Goal: Task Accomplishment & Management: Complete application form

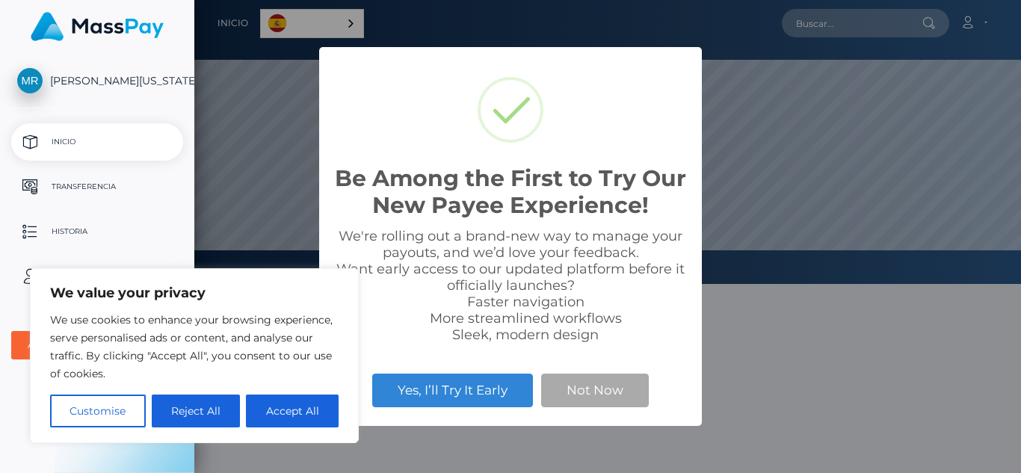
scroll to position [284, 827]
click at [315, 405] on button "Accept All" at bounding box center [292, 411] width 93 height 33
checkbox input "true"
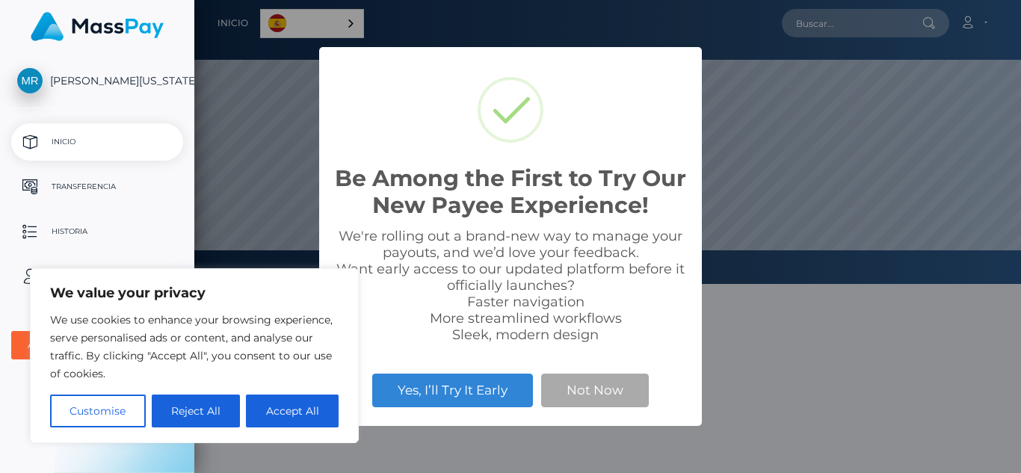
checkbox input "true"
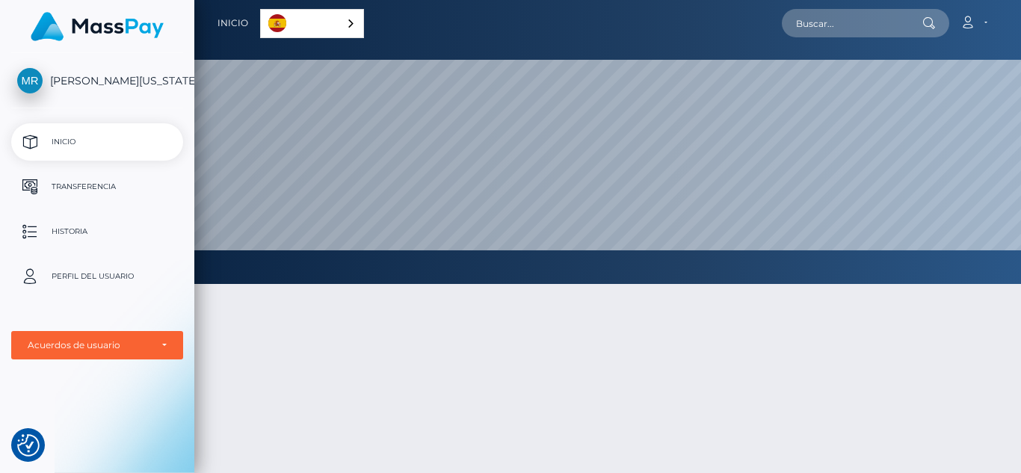
click at [289, 25] on link "Español" at bounding box center [312, 24] width 102 height 28
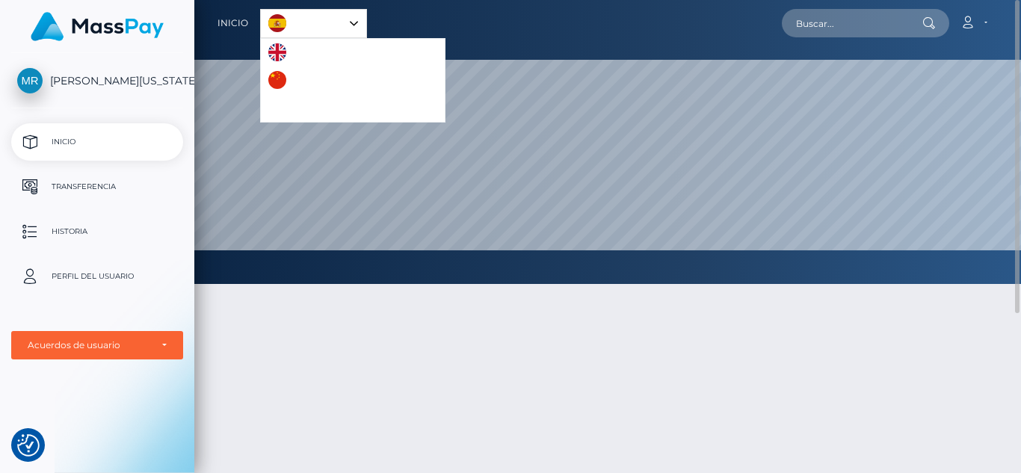
click at [366, 24] on div "Inicio Español English 中文 (简体) Português ([GEOGRAPHIC_DATA]) Cuenta Editar perf…" at bounding box center [607, 22] width 803 height 31
click at [345, 22] on link "Español" at bounding box center [313, 24] width 105 height 28
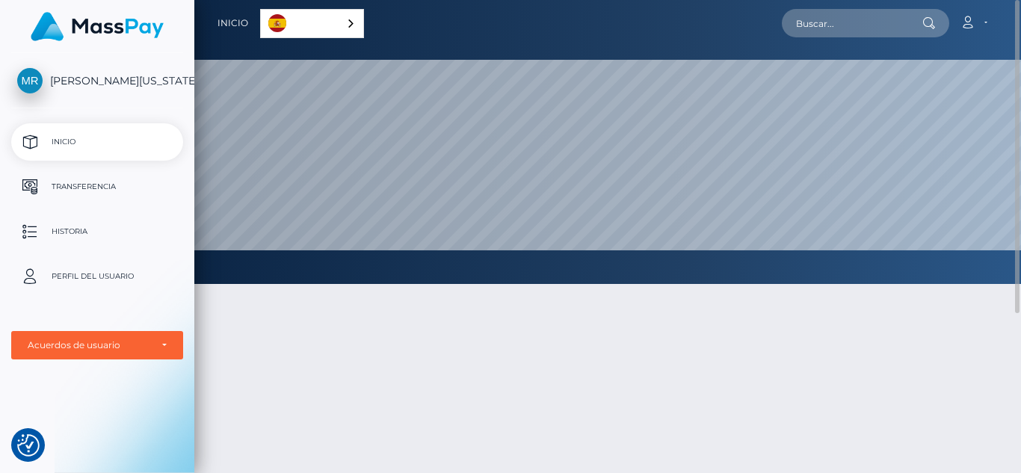
click at [262, 18] on link "Español" at bounding box center [312, 24] width 102 height 28
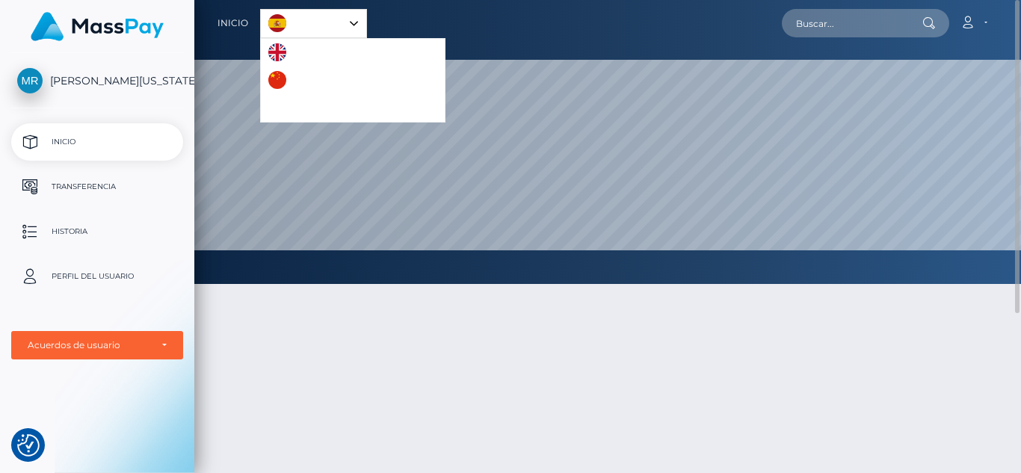
click at [291, 21] on link "Español" at bounding box center [313, 24] width 105 height 28
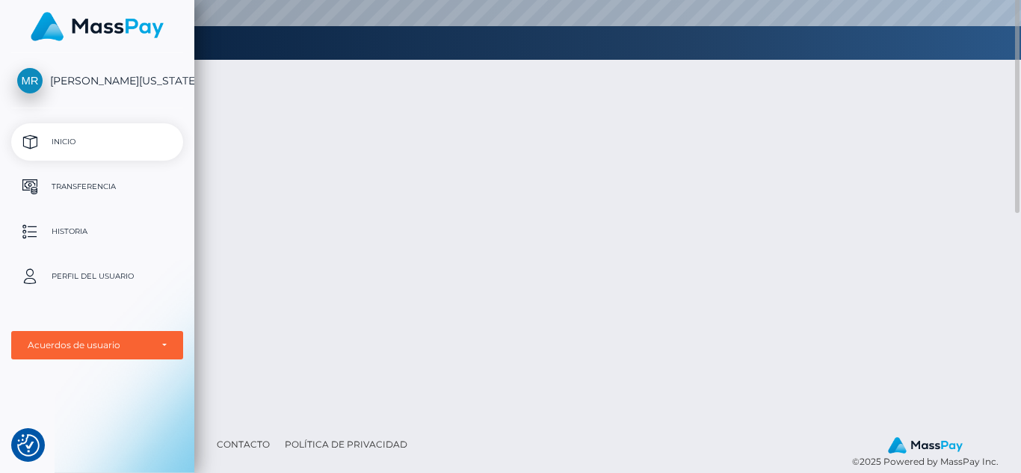
scroll to position [0, 0]
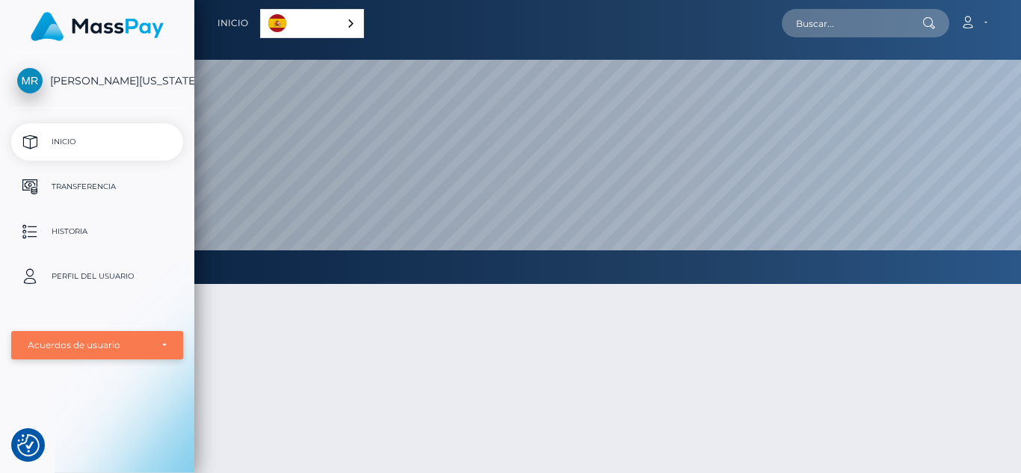
click at [102, 337] on div "Acuerdos de usuario" at bounding box center [97, 345] width 172 height 28
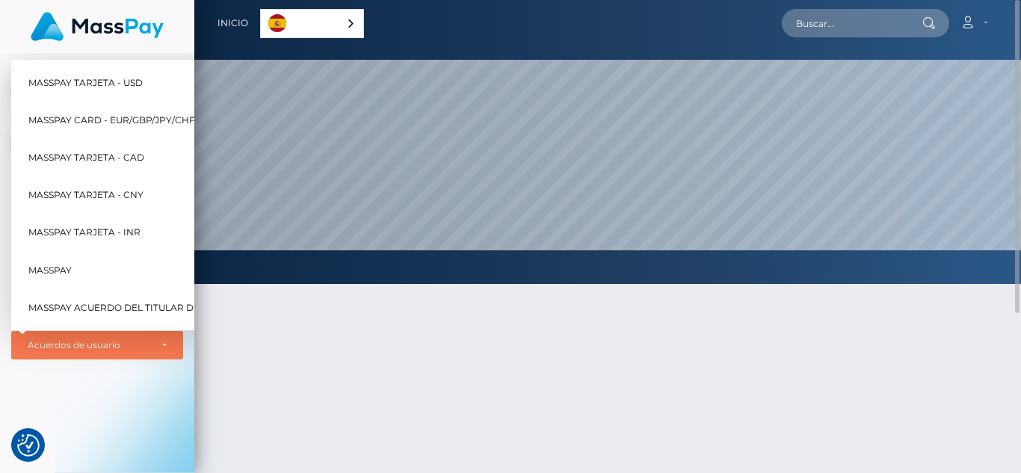
click at [432, 353] on div at bounding box center [607, 452] width 827 height 381
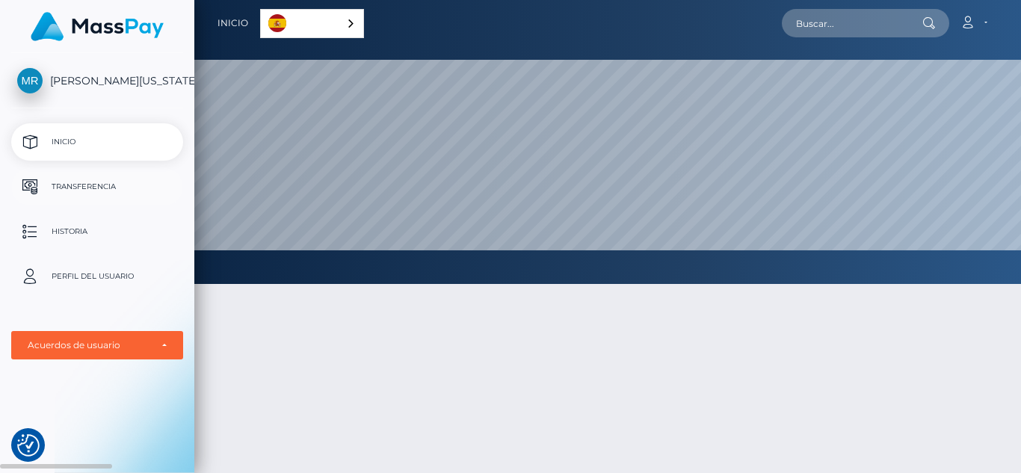
click at [98, 183] on p "Transferencia" at bounding box center [97, 187] width 160 height 22
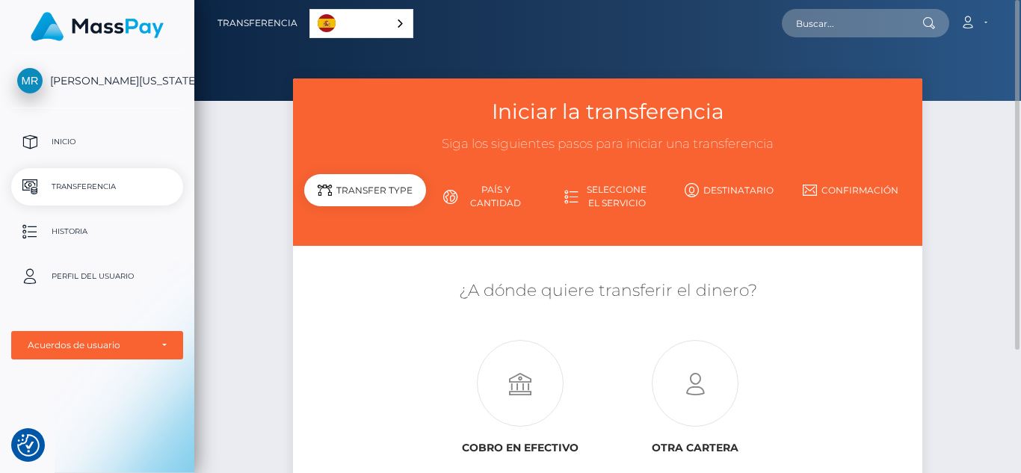
click at [468, 183] on link "País y cantidad" at bounding box center [486, 196] width 121 height 39
click at [490, 188] on link "País y cantidad" at bounding box center [486, 196] width 121 height 39
click at [967, 25] on icon at bounding box center [968, 22] width 16 height 12
